Goal: Check status: Check status

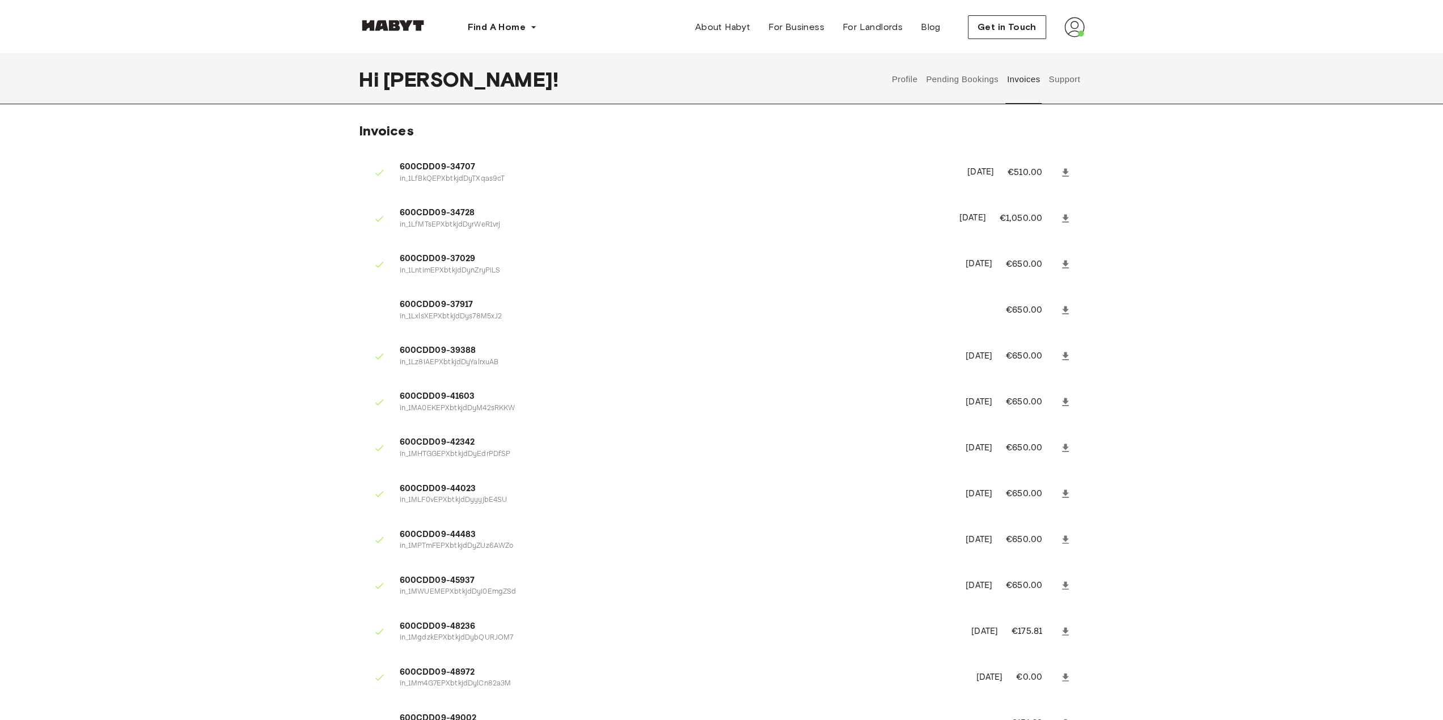
click at [1061, 175] on icon at bounding box center [1064, 172] width 11 height 11
click at [1066, 217] on icon at bounding box center [1065, 218] width 7 height 8
click at [464, 212] on span "600CDD09-34728" at bounding box center [673, 213] width 546 height 13
click at [418, 220] on p "in_1LfMTsEPXbtkjdDyrWeR1vrj" at bounding box center [673, 225] width 546 height 11
click at [1036, 212] on p "€1,050.00" at bounding box center [1028, 219] width 58 height 14
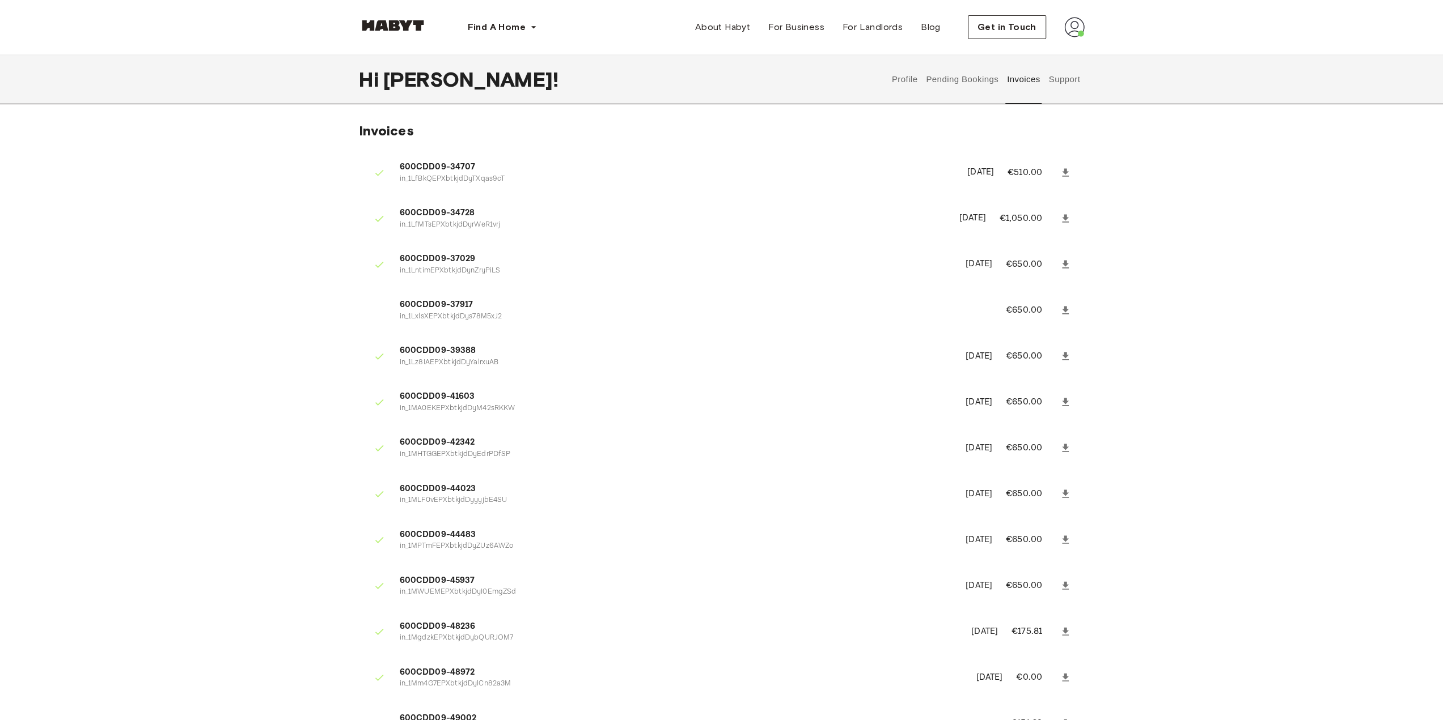
click at [1036, 218] on p "€1,050.00" at bounding box center [1028, 219] width 58 height 14
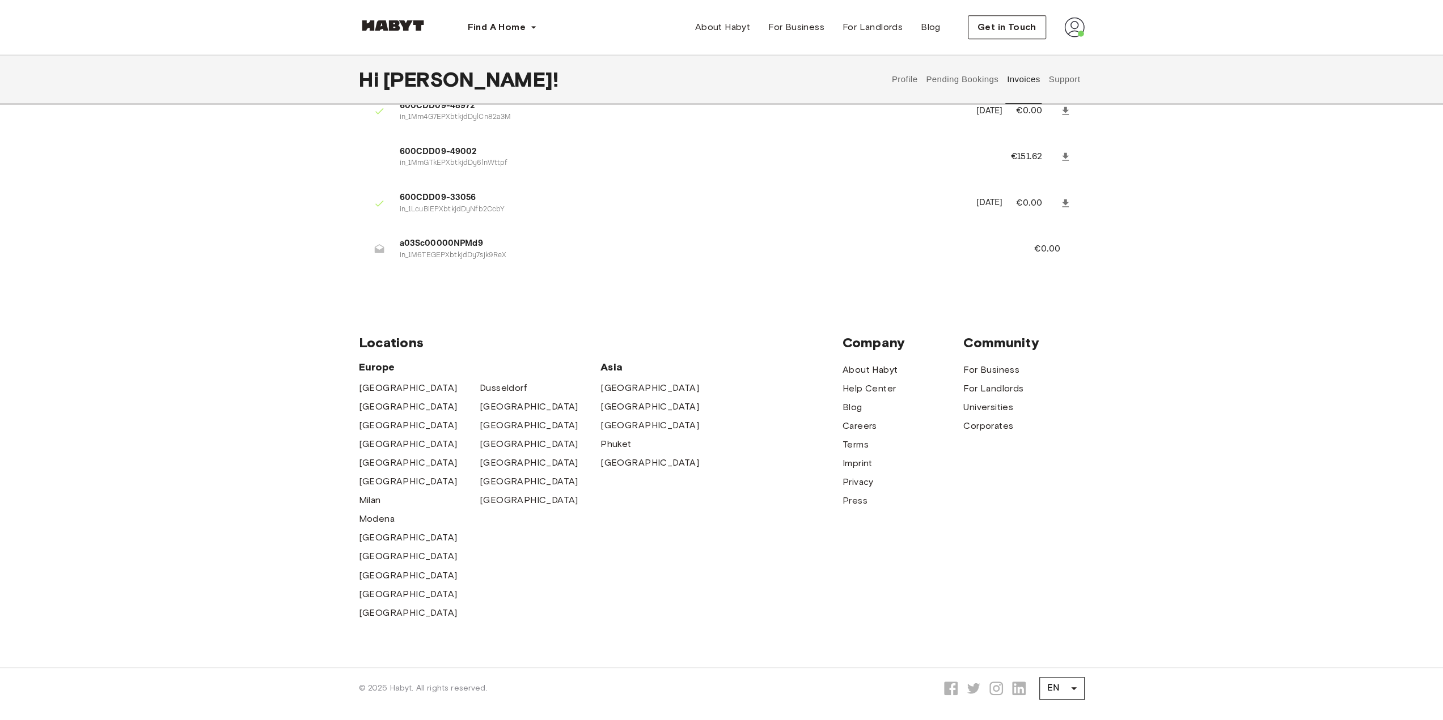
scroll to position [453, 0]
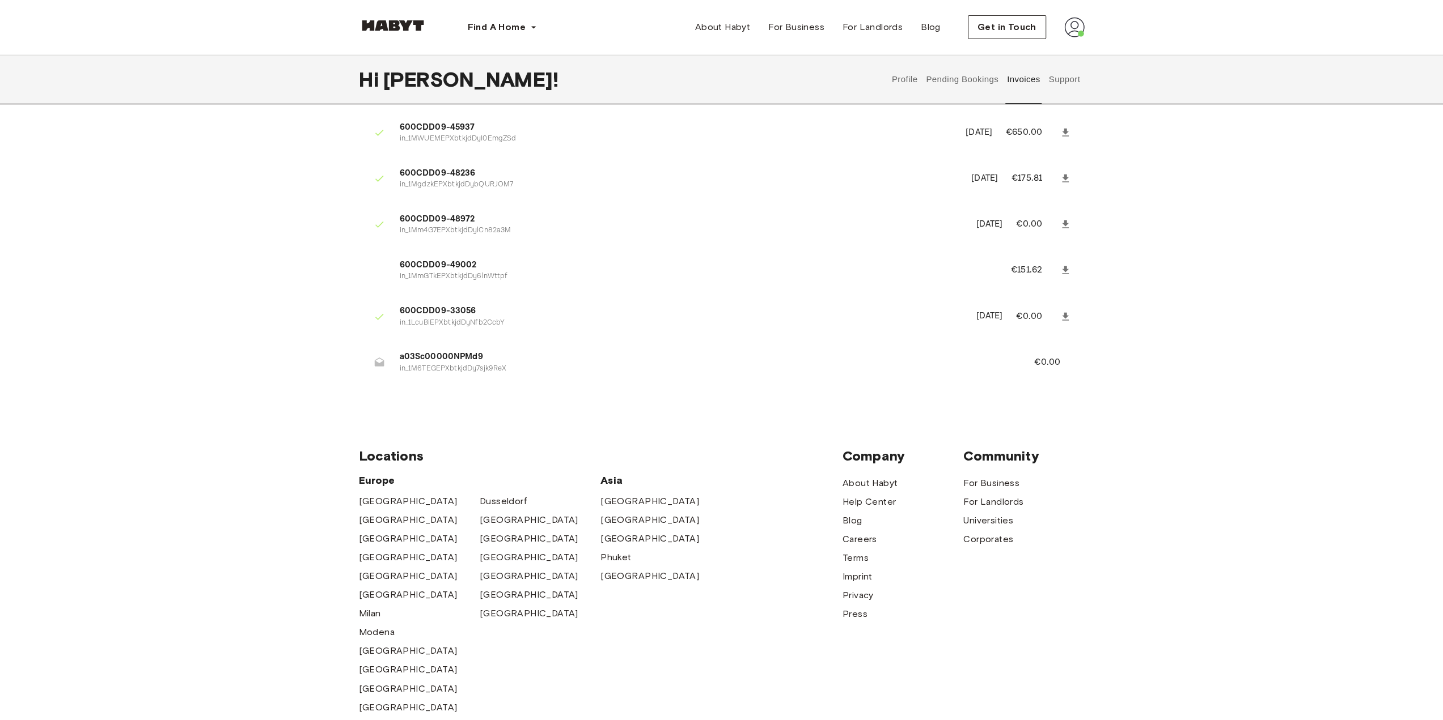
click at [1066, 318] on icon at bounding box center [1064, 316] width 11 height 11
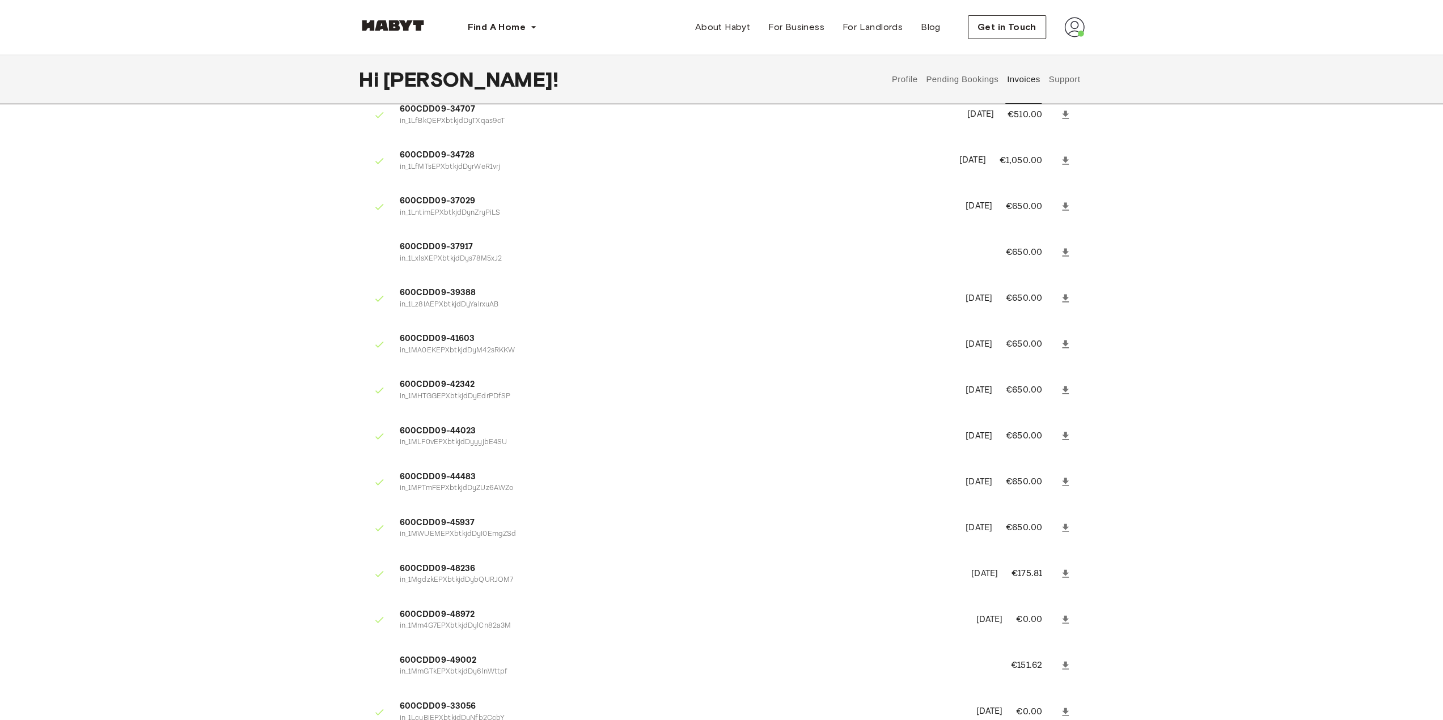
scroll to position [113, 0]
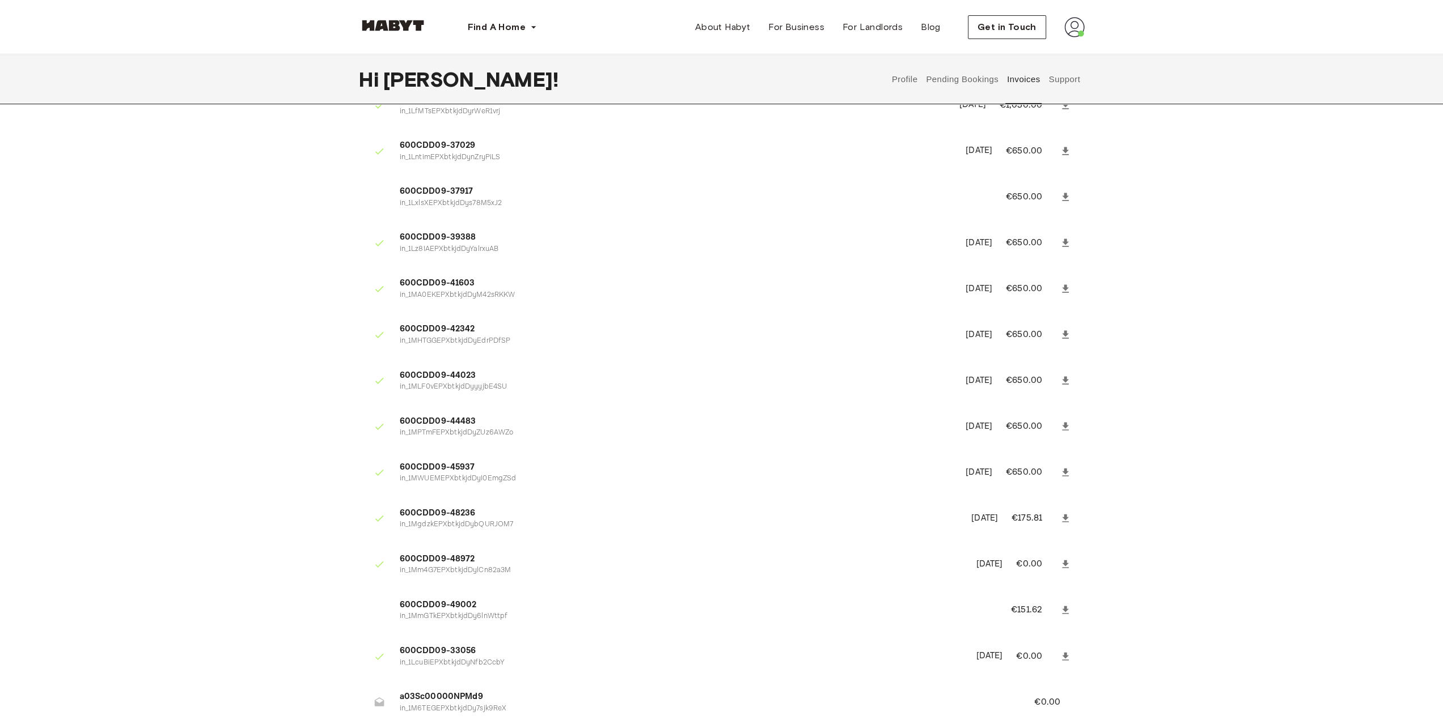
click at [1065, 562] on icon at bounding box center [1065, 565] width 7 height 8
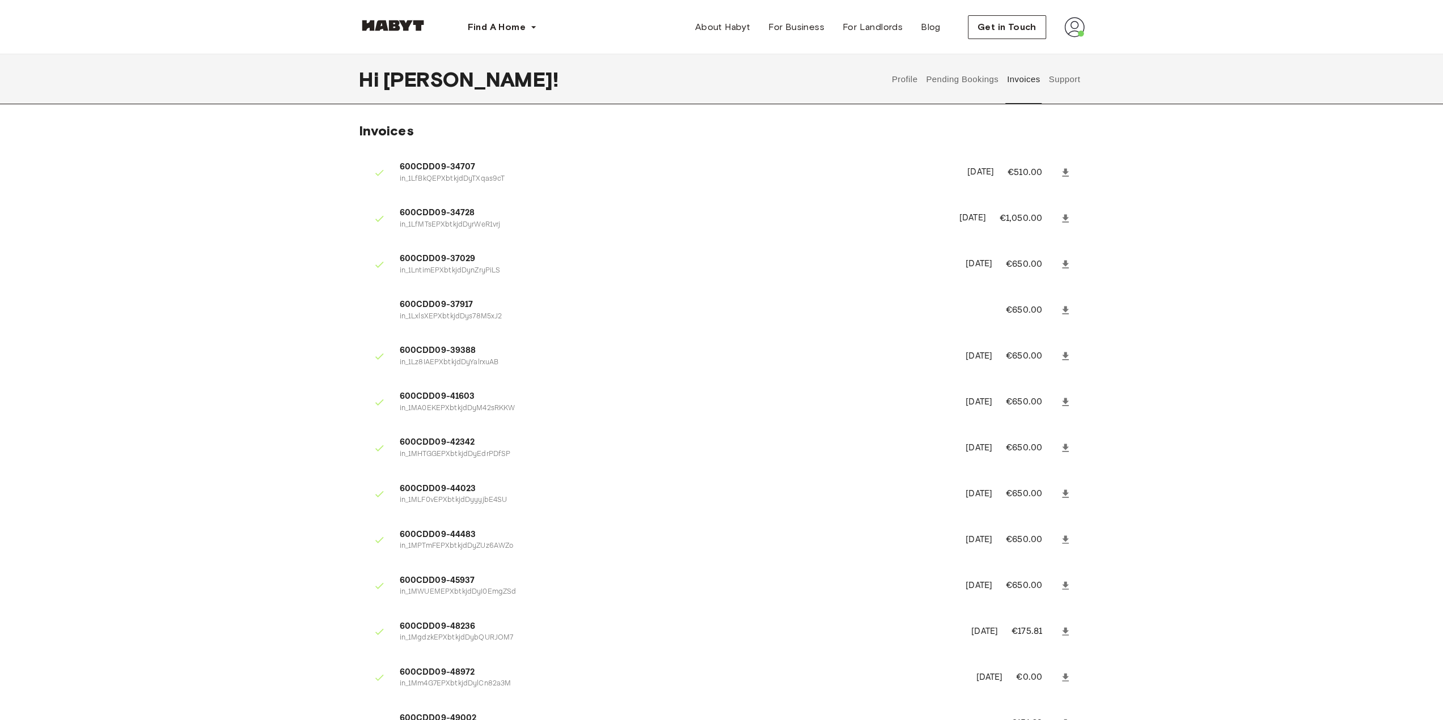
click at [1054, 171] on p "€510.00" at bounding box center [1032, 173] width 50 height 14
click at [1067, 180] on link at bounding box center [1065, 173] width 20 height 20
click at [1065, 633] on icon at bounding box center [1065, 632] width 7 height 8
click at [534, 177] on p "in_1LfBkQEPXbtkjdDyTXqas9cT" at bounding box center [677, 179] width 554 height 11
click at [469, 175] on p "in_1LfBkQEPXbtkjdDyTXqas9cT" at bounding box center [677, 179] width 554 height 11
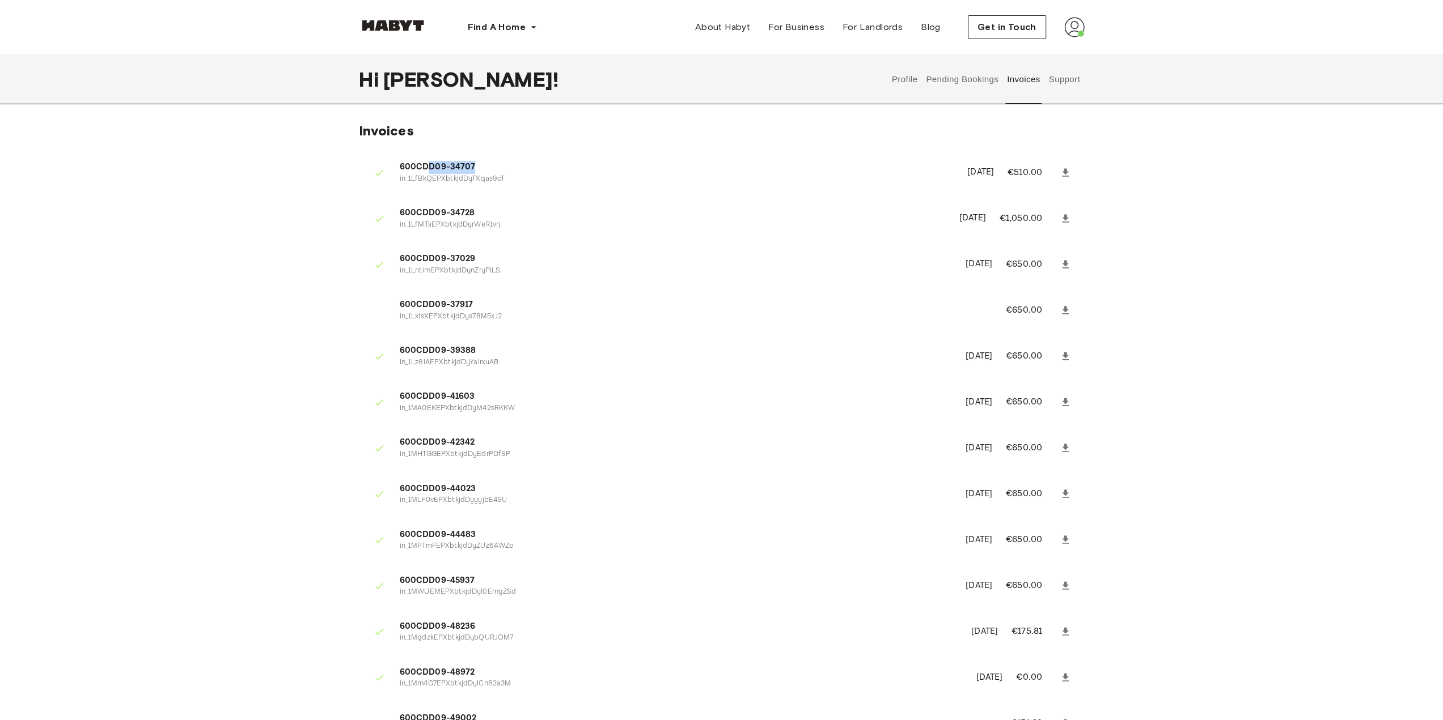
drag, startPoint x: 428, startPoint y: 173, endPoint x: 531, endPoint y: 167, distance: 103.4
click at [518, 168] on span "600CDD09-34707" at bounding box center [677, 167] width 554 height 13
click at [872, 169] on span "600CDD09-34707" at bounding box center [677, 167] width 554 height 13
click at [1062, 174] on icon at bounding box center [1064, 172] width 11 height 11
